Goal: Navigation & Orientation: Find specific page/section

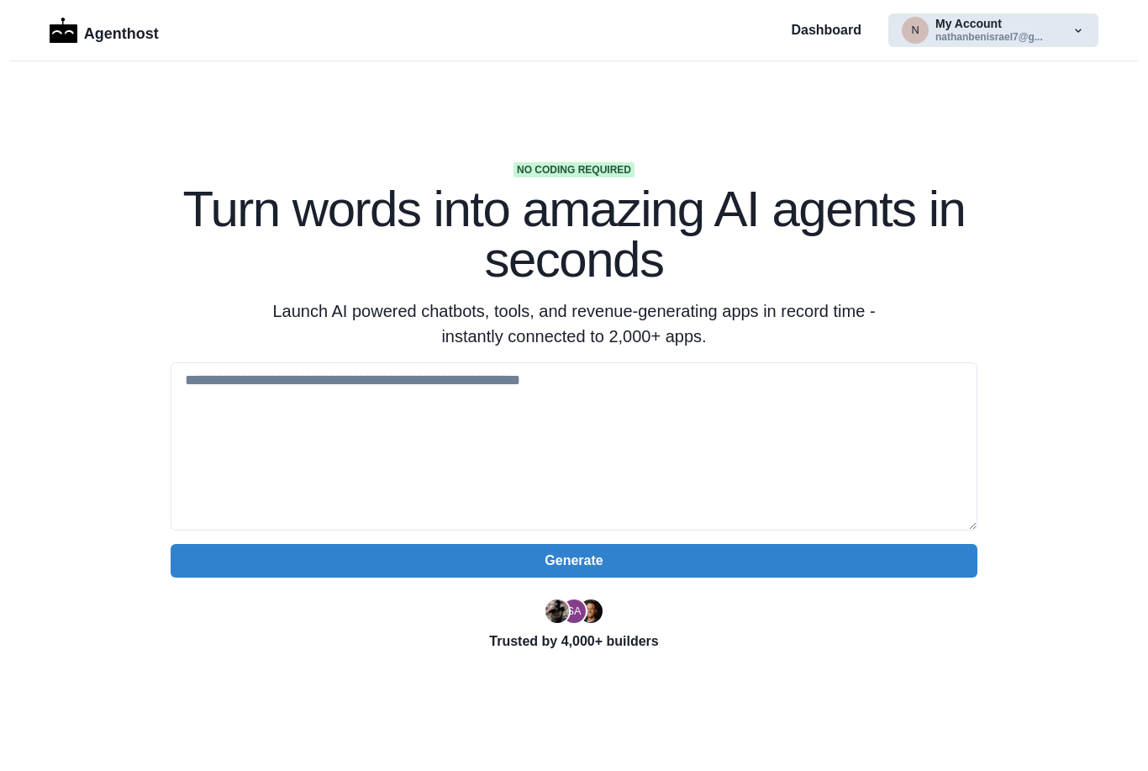
click at [991, 29] on button "n My Account nathanbenisrael7@g..." at bounding box center [993, 30] width 210 height 34
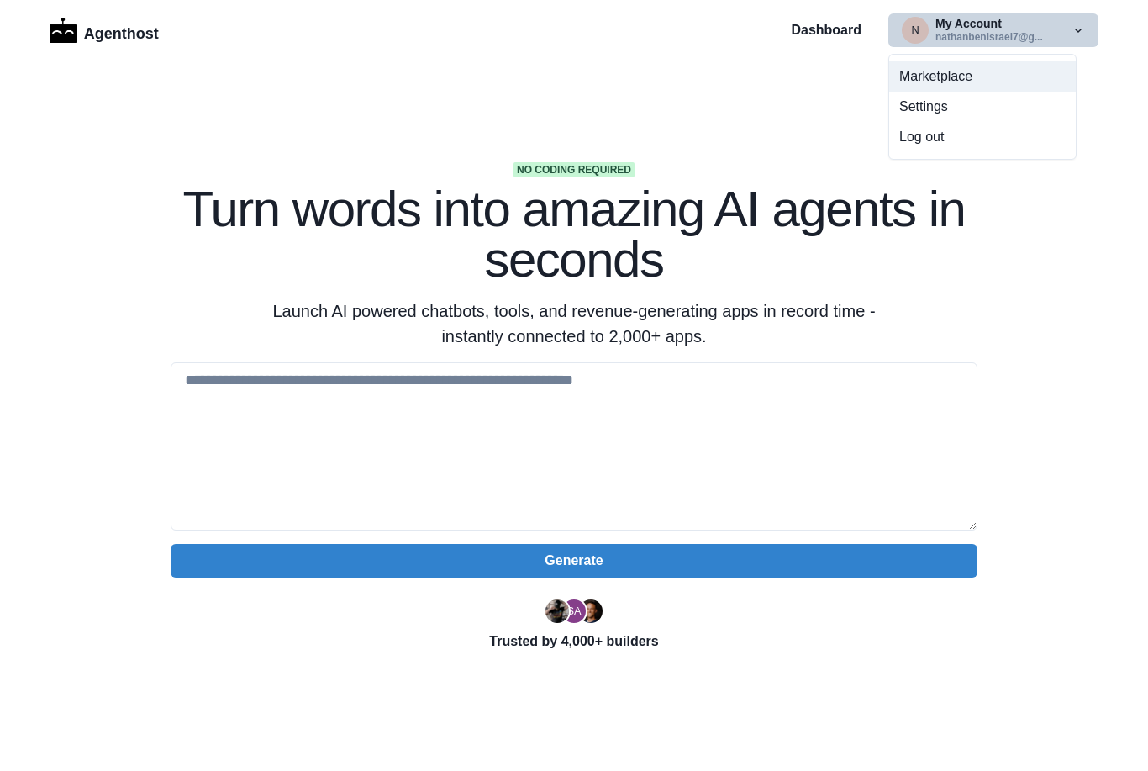
click at [949, 77] on button "Marketplace" at bounding box center [982, 76] width 187 height 30
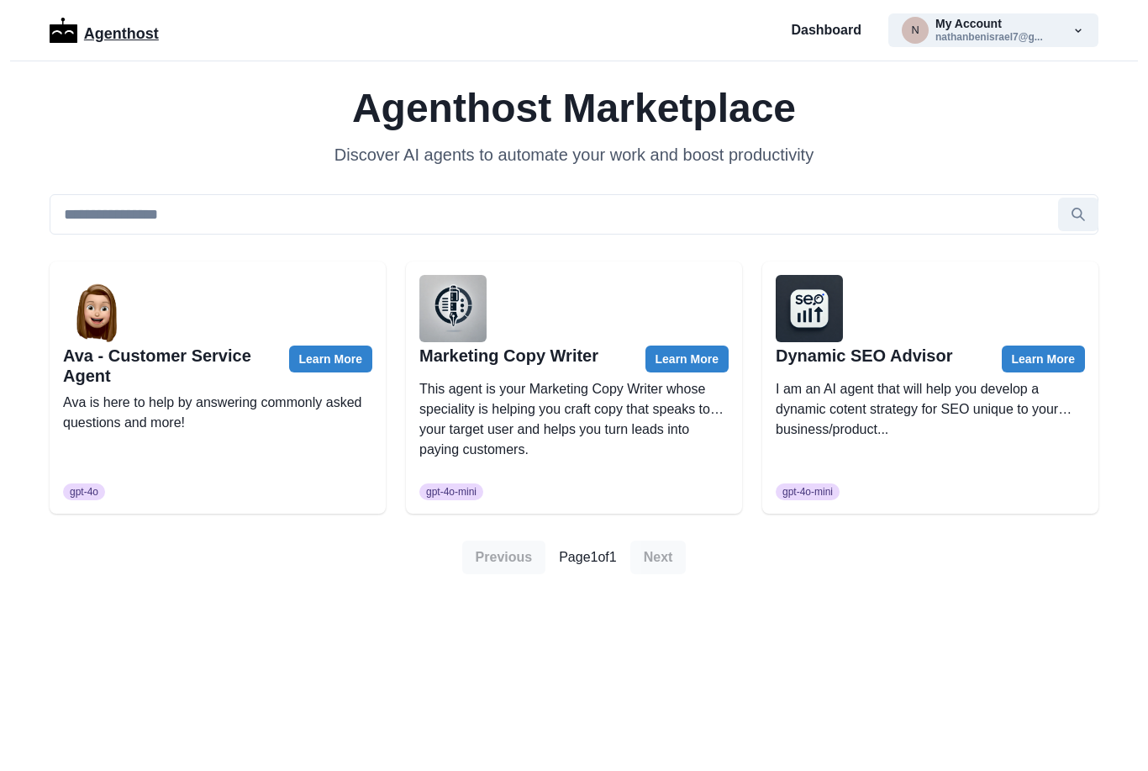
click at [112, 39] on p "Agenthost" at bounding box center [121, 30] width 75 height 29
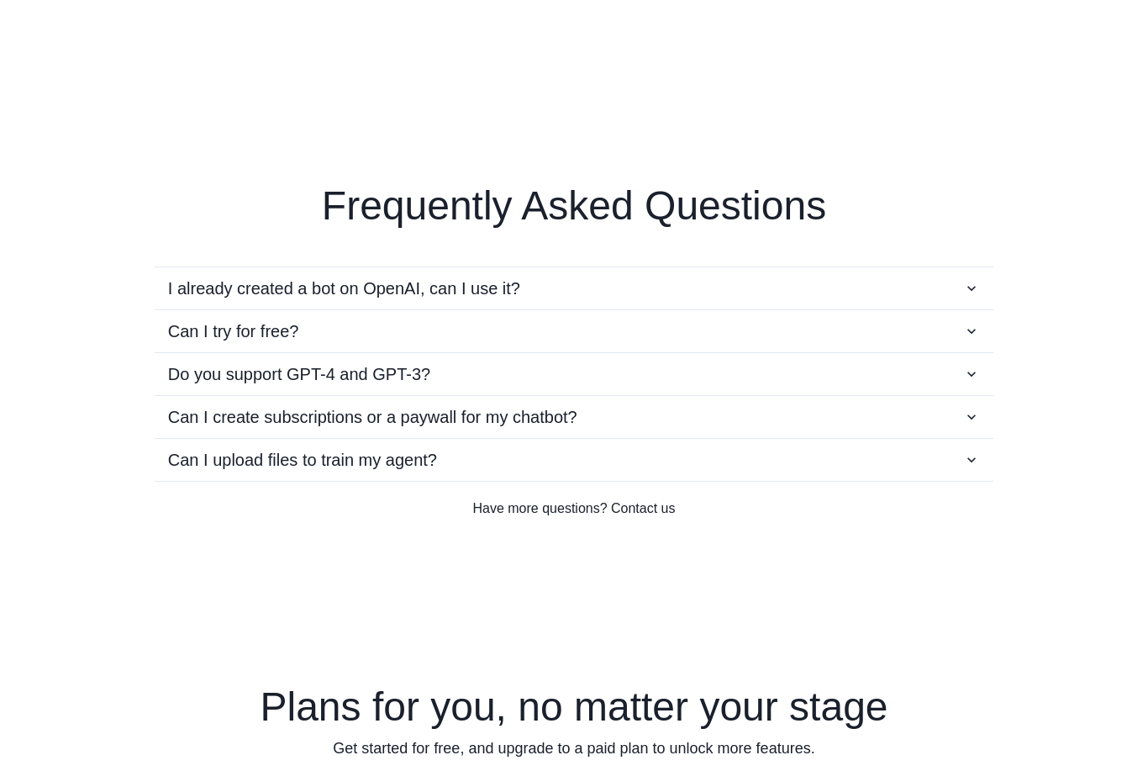
scroll to position [2907, 0]
